Goal: Information Seeking & Learning: Learn about a topic

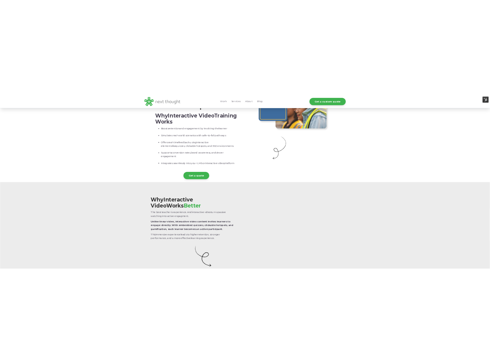
scroll to position [137, 0]
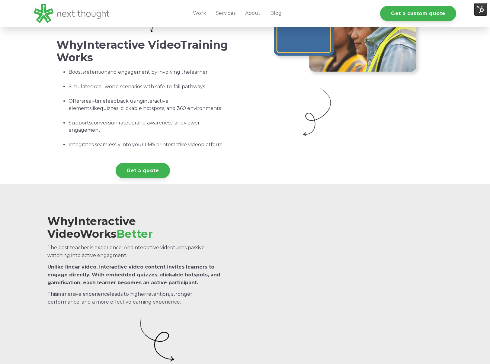
drag, startPoint x: 398, startPoint y: 229, endPoint x: 438, endPoint y: 289, distance: 72.1
click at [438, 289] on div at bounding box center [353, 280] width 206 height 168
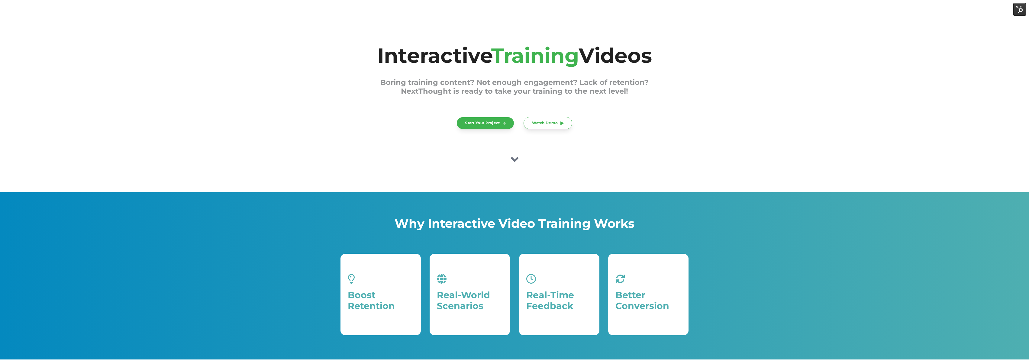
click at [518, 159] on icon at bounding box center [515, 159] width 8 height 12
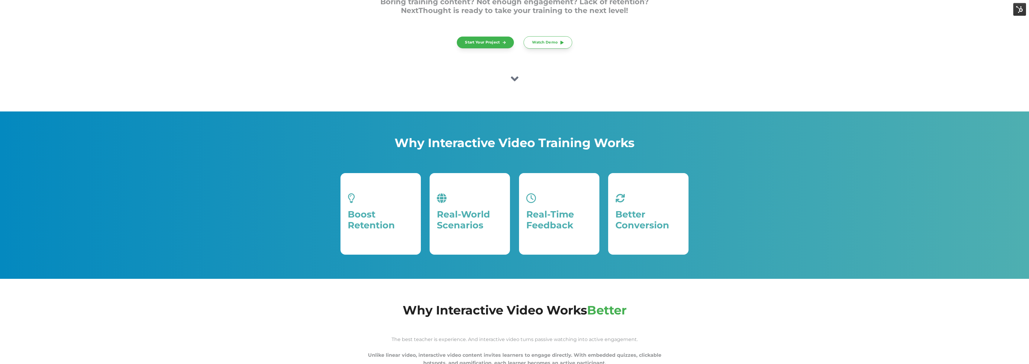
scroll to position [170, 0]
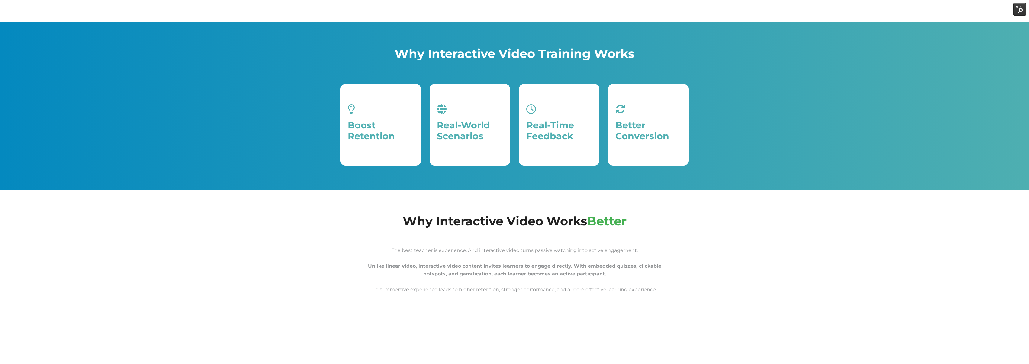
click at [519, 215] on span "Why Interactive Video Works" at bounding box center [495, 221] width 184 height 15
click at [793, 137] on div "Why Interactive Video Training Works Boost Retention Boosts retention and engag…" at bounding box center [514, 105] width 1029 height 167
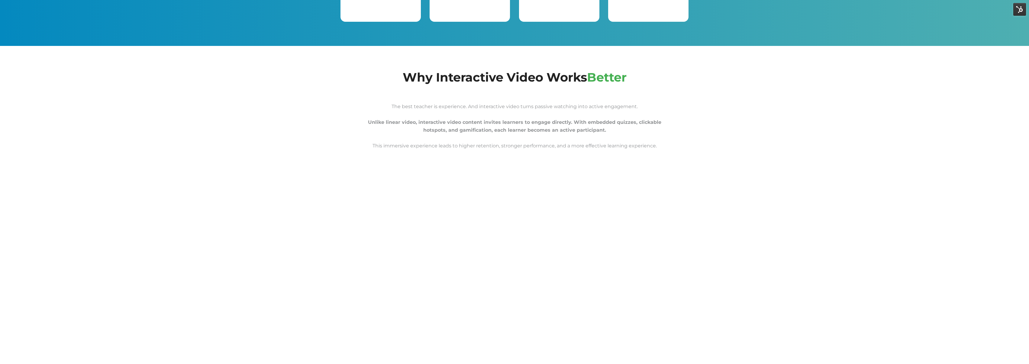
scroll to position [344, 0]
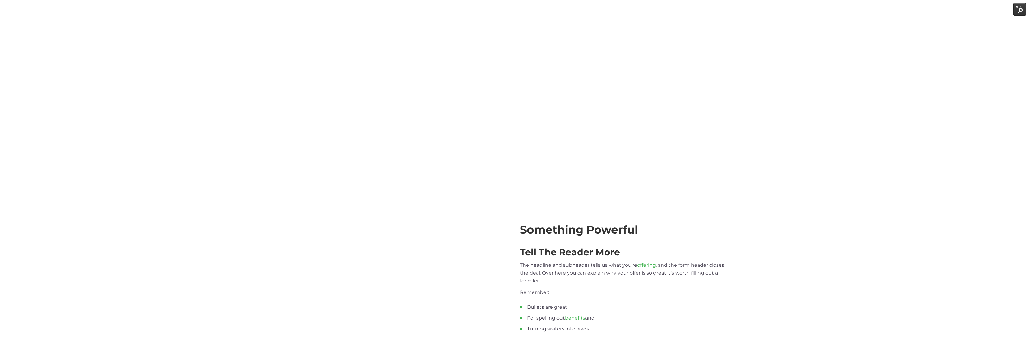
scroll to position [555, 0]
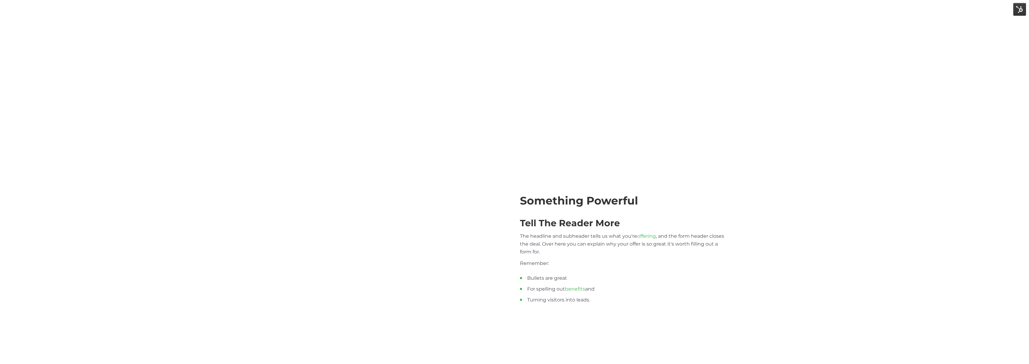
click at [664, 163] on div "Something Powerful Tell The Reader More The headline and subheader tells us wha…" at bounding box center [514, 258] width 1029 height 212
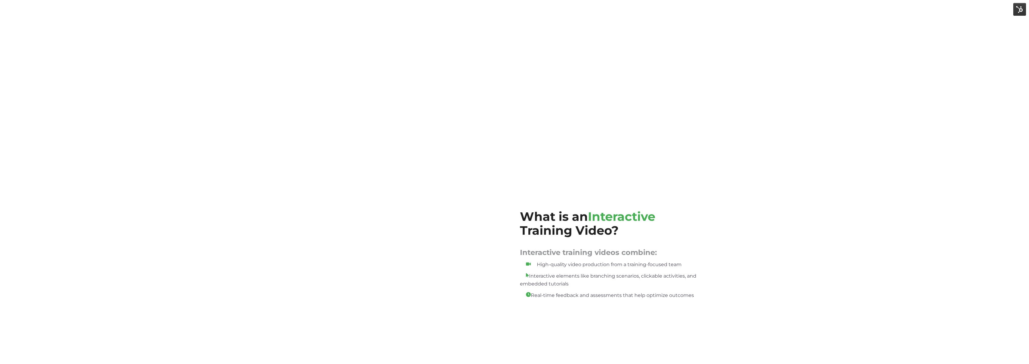
scroll to position [555, 0]
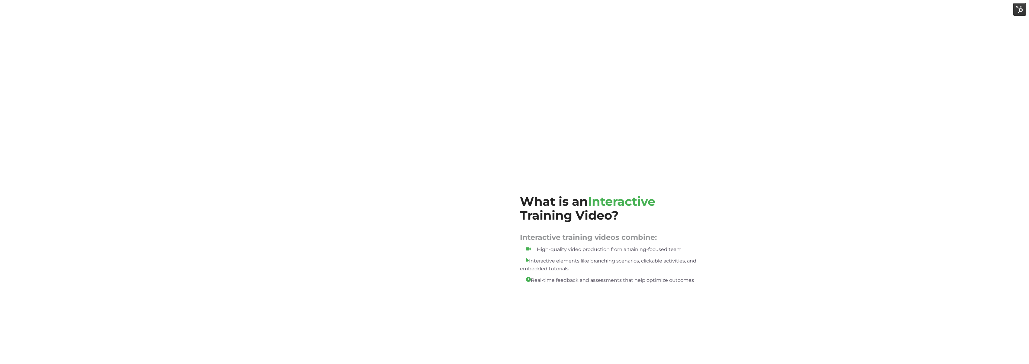
click at [672, 195] on h2 "What is an Interactive Training Video?" at bounding box center [623, 209] width 206 height 28
click at [533, 279] on span "Real-time feedback and assessments that help optimize outcomes" at bounding box center [607, 280] width 174 height 6
click at [696, 265] on p "Interactive elements like branching scenarios, clickable activities, and embedd…" at bounding box center [623, 265] width 206 height 16
